Goal: Task Accomplishment & Management: Complete application form

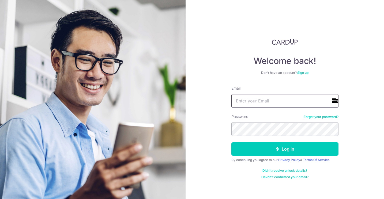
click at [273, 101] on input "Email" at bounding box center [285, 100] width 107 height 13
type input "s"
type input "songlenn@gmail.com"
click at [285, 149] on button "Log in" at bounding box center [285, 149] width 107 height 13
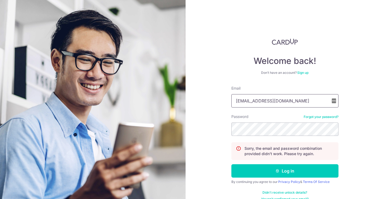
type input "[EMAIL_ADDRESS][DOMAIN_NAME]"
click at [284, 171] on button "Log in" at bounding box center [285, 171] width 107 height 13
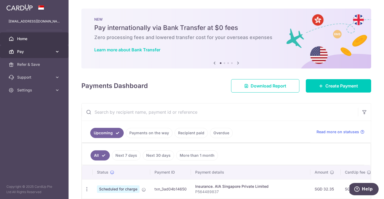
click at [43, 54] on link "Pay" at bounding box center [34, 51] width 69 height 13
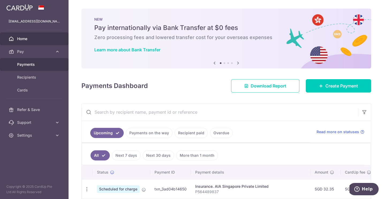
click at [43, 66] on span "Payments" at bounding box center [34, 64] width 35 height 5
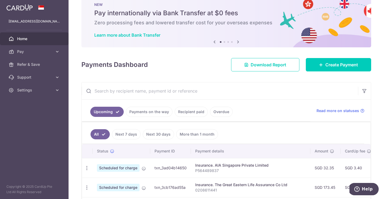
scroll to position [15, 0]
click at [210, 109] on link "Overdue" at bounding box center [221, 112] width 23 height 10
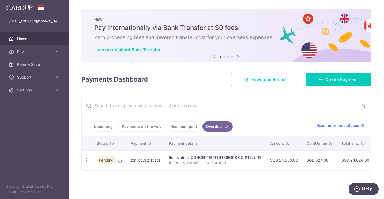
scroll to position [0, 0]
click at [88, 160] on icon "button" at bounding box center [87, 161] width 6 height 6
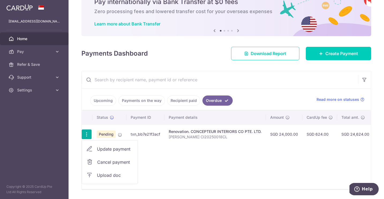
scroll to position [42, 0]
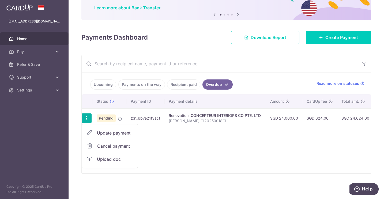
click at [113, 160] on span "Upload doc" at bounding box center [115, 159] width 36 height 6
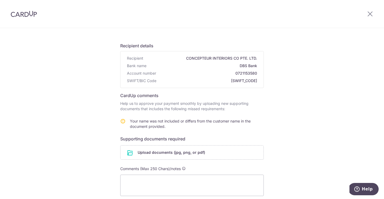
scroll to position [23, 0]
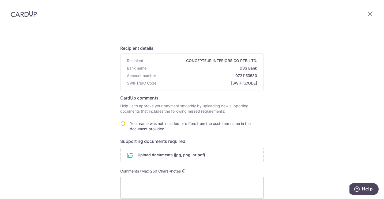
drag, startPoint x: 186, startPoint y: 105, endPoint x: 233, endPoint y: 114, distance: 48.2
click at [233, 114] on form "Recipient details Recipient CONCEPTEUR INTERIORS CO PTE. LTD. Bank name DBS Ban…" at bounding box center [192, 138] width 144 height 195
click at [232, 114] on form "Recipient details Recipient CONCEPTEUR INTERIORS CO PTE. LTD. Bank name DBS Ban…" at bounding box center [192, 138] width 144 height 195
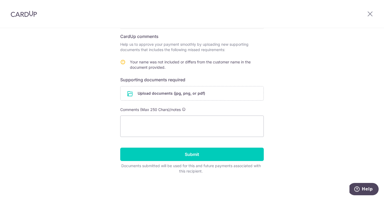
scroll to position [84, 0]
click at [208, 130] on textarea at bounding box center [192, 126] width 144 height 21
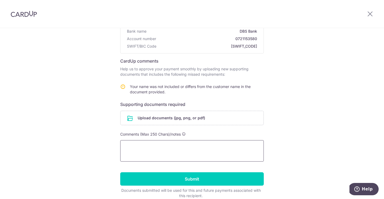
scroll to position [75, 0]
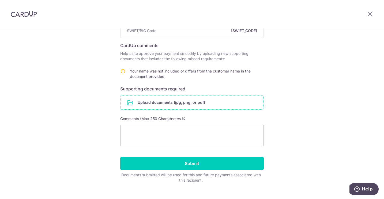
click at [192, 102] on input "file" at bounding box center [192, 103] width 143 height 14
click at [145, 103] on input "file" at bounding box center [192, 103] width 143 height 14
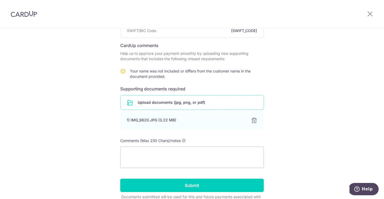
click at [195, 107] on input "file" at bounding box center [192, 103] width 143 height 14
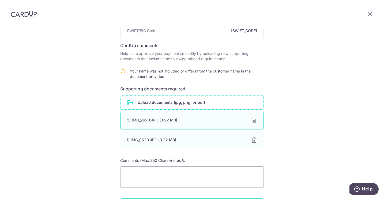
click at [252, 121] on div at bounding box center [254, 121] width 6 height 6
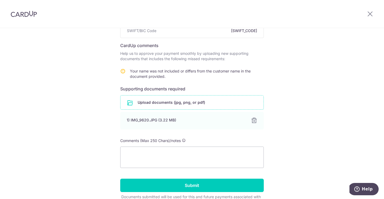
click at [252, 121] on div at bounding box center [254, 121] width 6 height 6
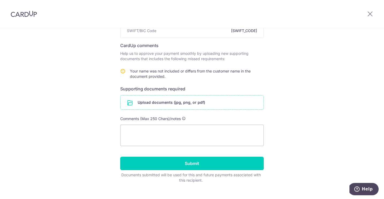
click at [142, 99] on input "file" at bounding box center [192, 103] width 143 height 14
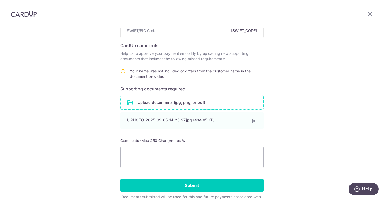
click at [209, 105] on input "file" at bounding box center [192, 103] width 143 height 14
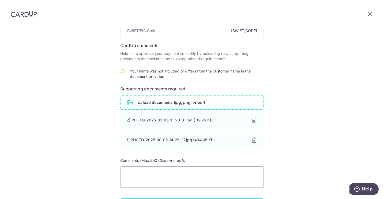
click at [184, 97] on input "file" at bounding box center [192, 103] width 143 height 14
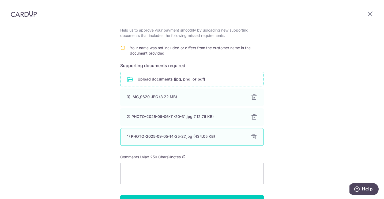
scroll to position [100, 0]
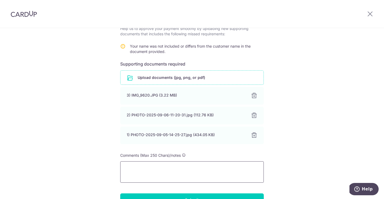
click at [160, 171] on textarea at bounding box center [192, 172] width 144 height 21
type textarea "a"
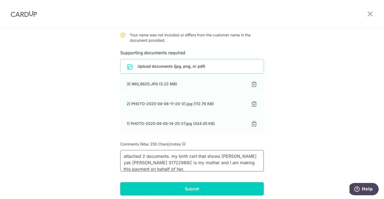
scroll to position [0, 0]
click at [162, 163] on textarea "attached 2 documents. my birth cert that shows Christine yak siew yong S1722989…" at bounding box center [192, 160] width 144 height 21
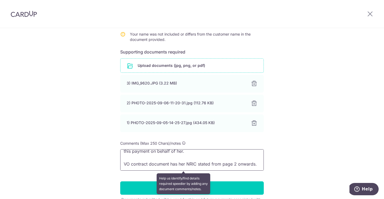
scroll to position [114, 0]
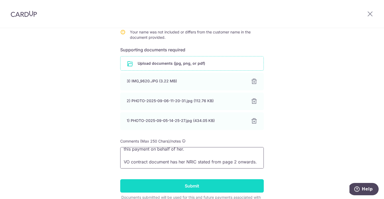
type textarea "attached 2 documents. my birth cert that shows Christine yak siew yong S1722989…"
click at [207, 193] on input "Submit" at bounding box center [192, 186] width 144 height 13
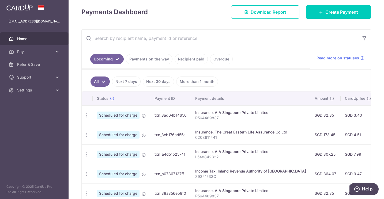
scroll to position [106, 0]
